Goal: Entertainment & Leisure: Consume media (video, audio)

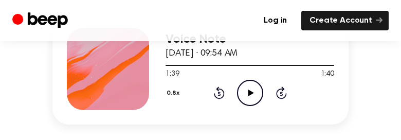
click at [250, 87] on icon "Play Audio" at bounding box center [250, 93] width 26 height 26
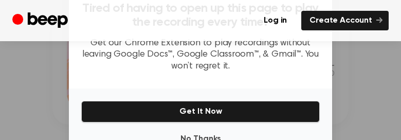
scroll to position [231, 0]
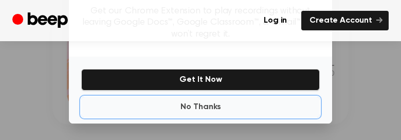
click at [202, 107] on button "No Thanks" at bounding box center [200, 107] width 239 height 21
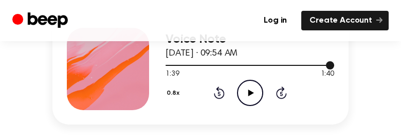
click at [167, 65] on div at bounding box center [250, 65] width 169 height 1
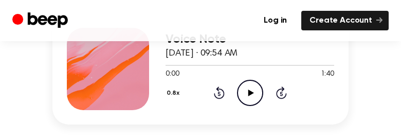
click at [251, 91] on icon at bounding box center [251, 92] width 6 height 7
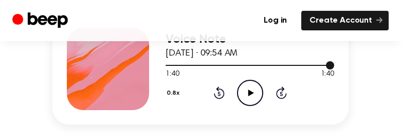
click at [210, 65] on div at bounding box center [250, 65] width 169 height 1
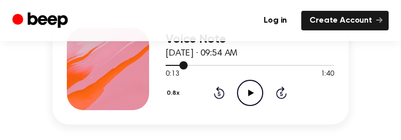
click at [218, 65] on div at bounding box center [250, 65] width 169 height 1
drag, startPoint x: 191, startPoint y: 64, endPoint x: 208, endPoint y: 65, distance: 17.0
click at [208, 65] on div at bounding box center [250, 65] width 169 height 8
drag, startPoint x: 185, startPoint y: 64, endPoint x: 206, endPoint y: 64, distance: 21.1
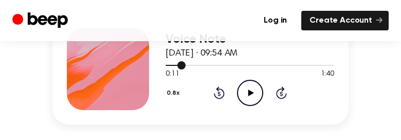
click at [206, 64] on div at bounding box center [250, 65] width 169 height 8
click at [207, 65] on div at bounding box center [250, 65] width 169 height 1
click at [250, 92] on icon at bounding box center [251, 92] width 6 height 7
click at [280, 96] on icon "Skip 5 seconds" at bounding box center [281, 92] width 11 height 13
click at [255, 95] on icon "Pause Audio" at bounding box center [250, 93] width 26 height 26
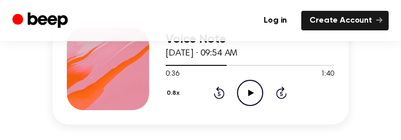
click at [219, 90] on icon "Rewind 5 seconds" at bounding box center [218, 92] width 11 height 13
click at [254, 90] on icon "Play Audio" at bounding box center [250, 93] width 26 height 26
click at [254, 90] on icon "Pause Audio" at bounding box center [250, 93] width 26 height 26
click at [251, 95] on icon "Play Audio" at bounding box center [250, 93] width 26 height 26
click at [281, 95] on icon at bounding box center [281, 94] width 3 height 4
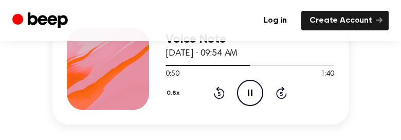
click at [281, 96] on icon "Skip 5 seconds" at bounding box center [281, 92] width 11 height 13
click at [282, 92] on icon "Skip 5 seconds" at bounding box center [281, 92] width 11 height 13
